Goal: Navigation & Orientation: Find specific page/section

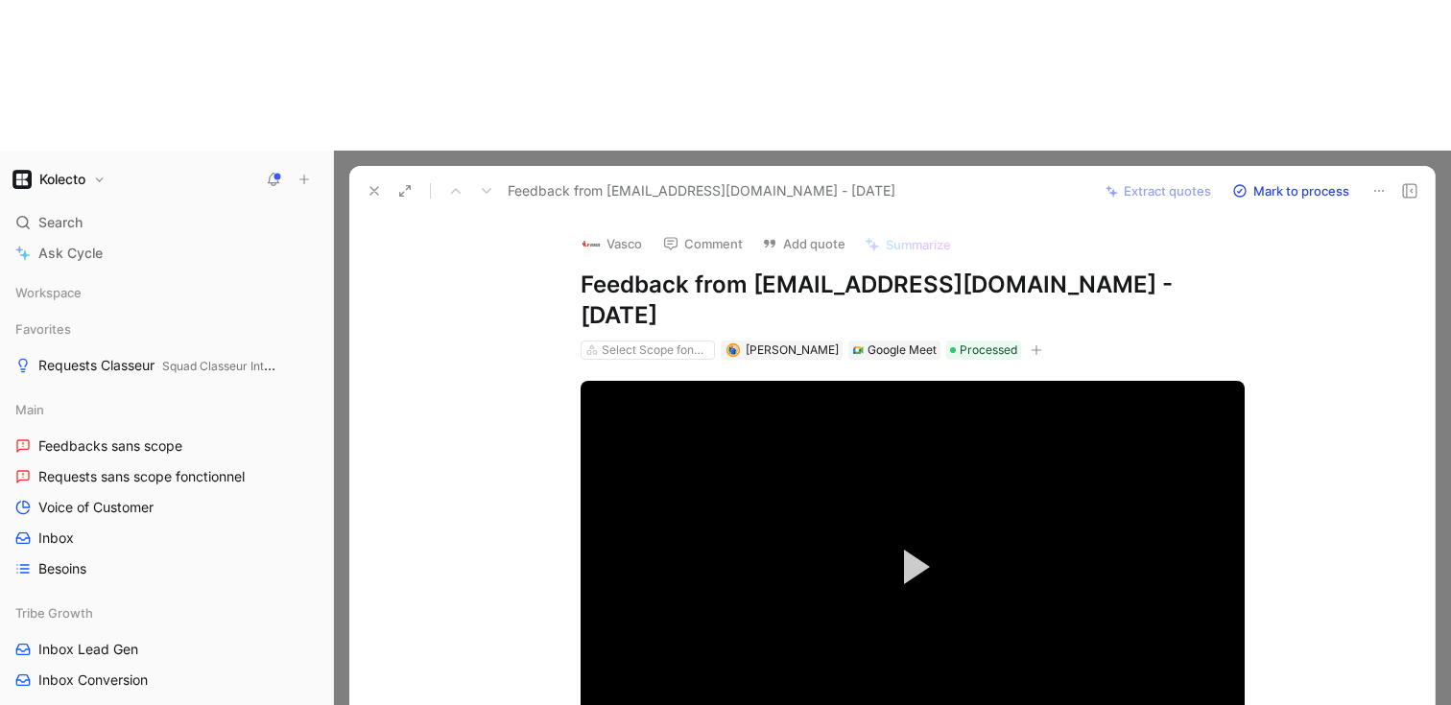
click at [368, 166] on div "Feedback from [EMAIL_ADDRESS][DOMAIN_NAME] - [DATE] Extract quotes Mark to proc…" at bounding box center [891, 191] width 1085 height 50
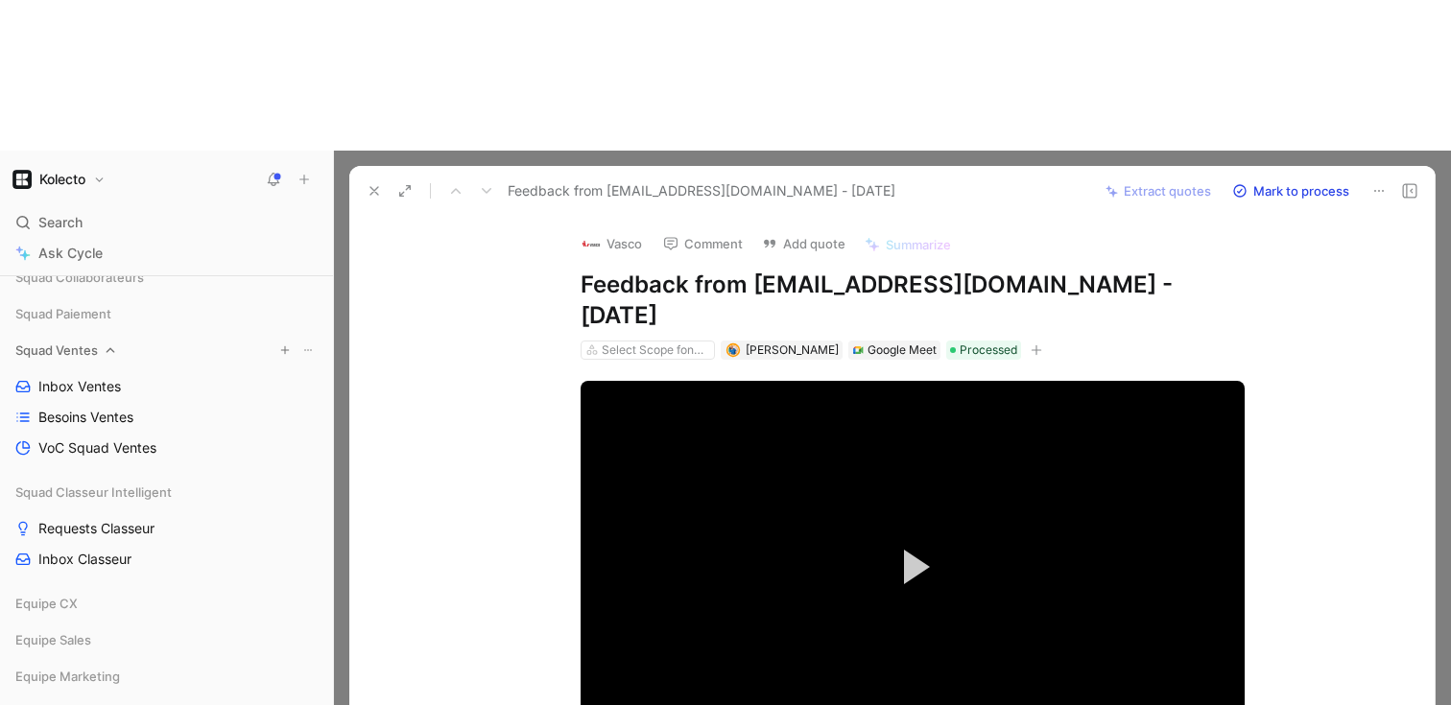
scroll to position [736, 0]
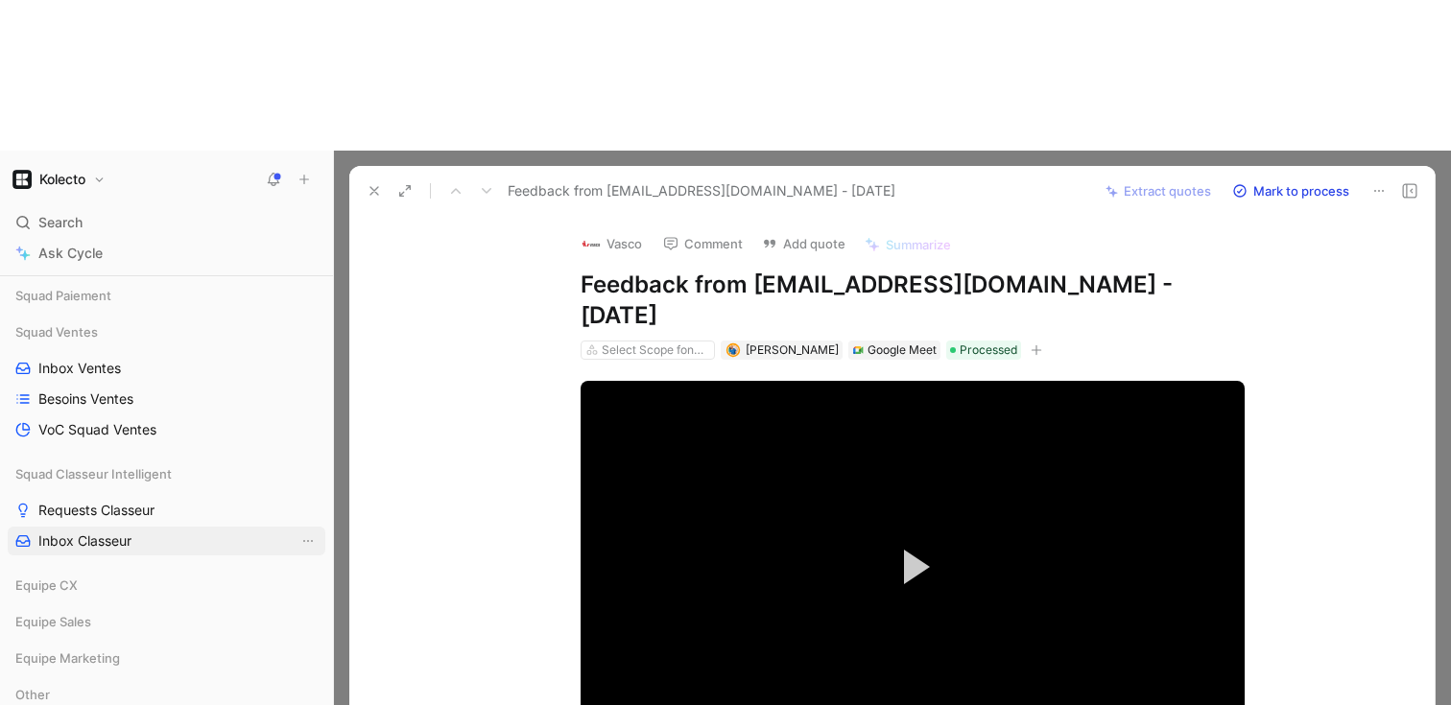
click at [103, 532] on span "Inbox Classeur" at bounding box center [84, 541] width 93 height 19
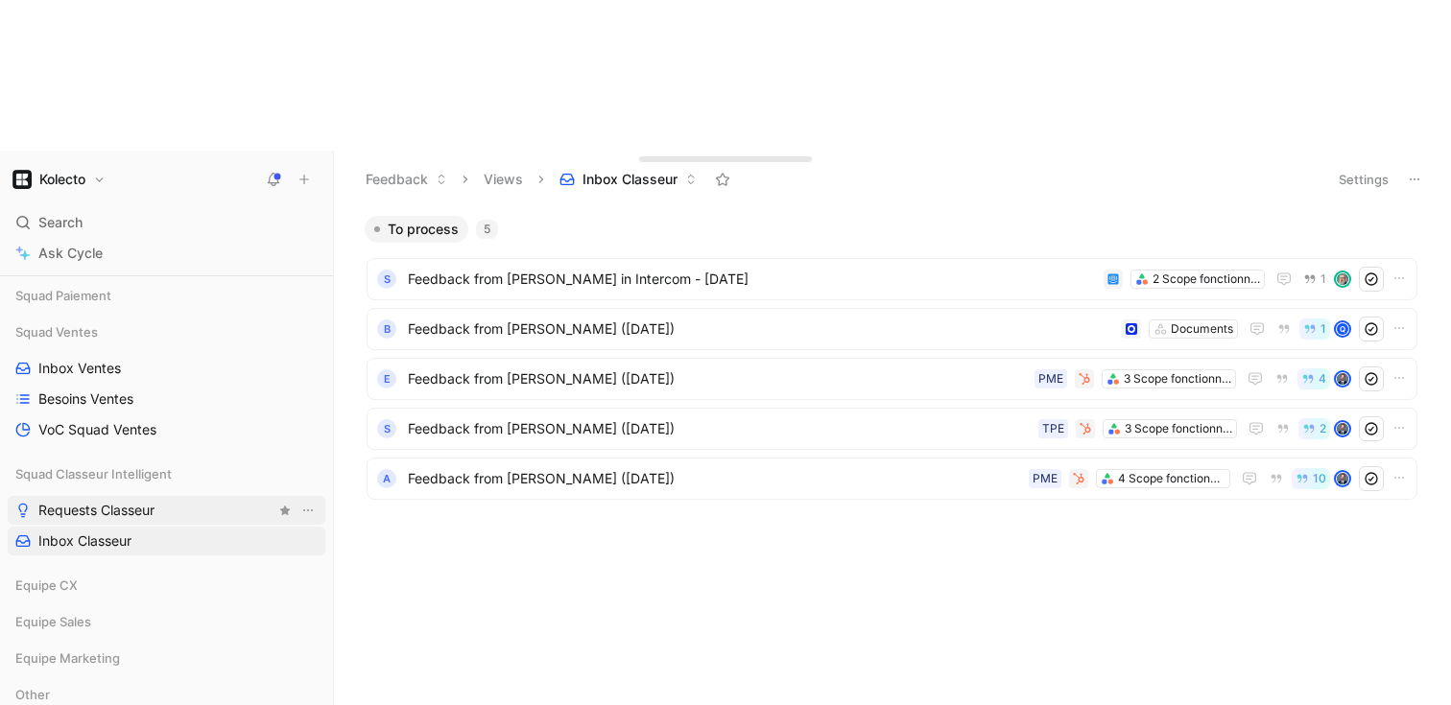
click at [127, 501] on span "Requests Classeur" at bounding box center [96, 510] width 116 height 19
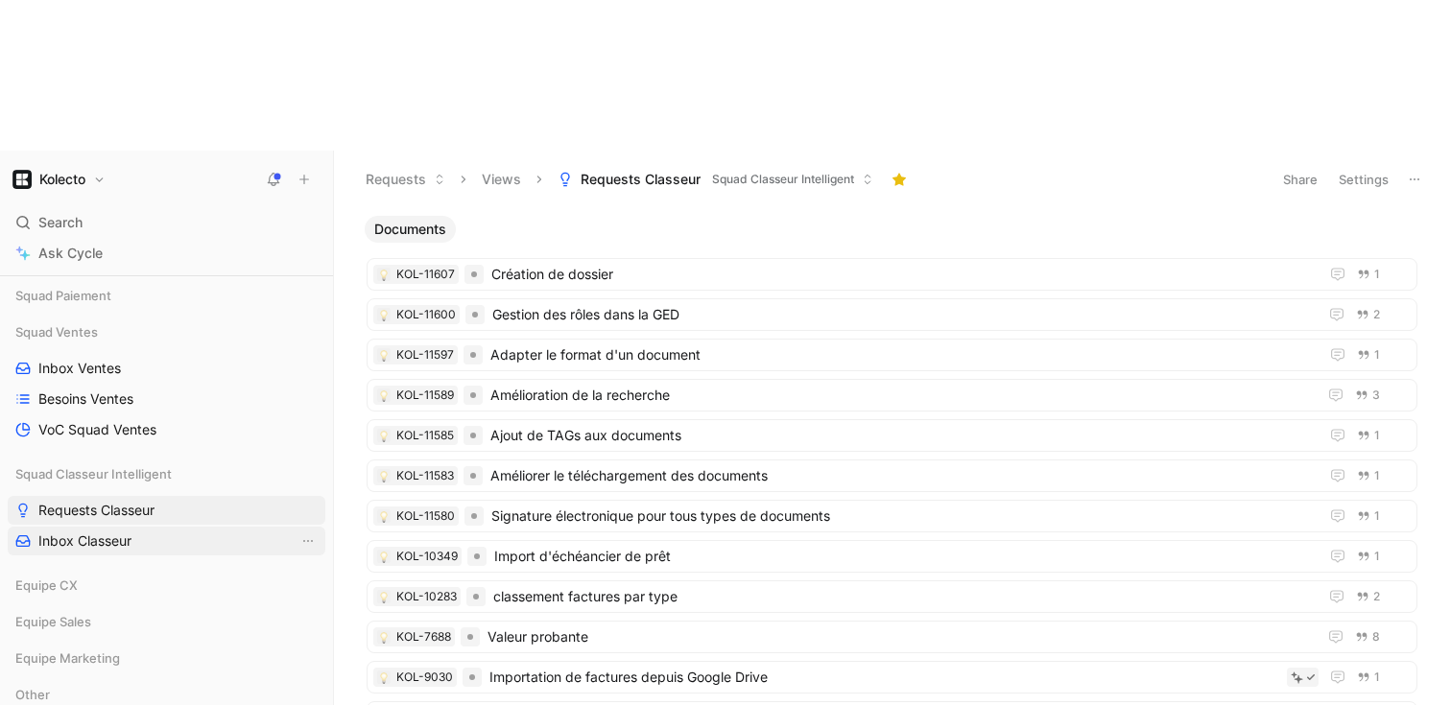
click at [97, 532] on span "Inbox Classeur" at bounding box center [84, 541] width 93 height 19
